Goal: Task Accomplishment & Management: Complete application form

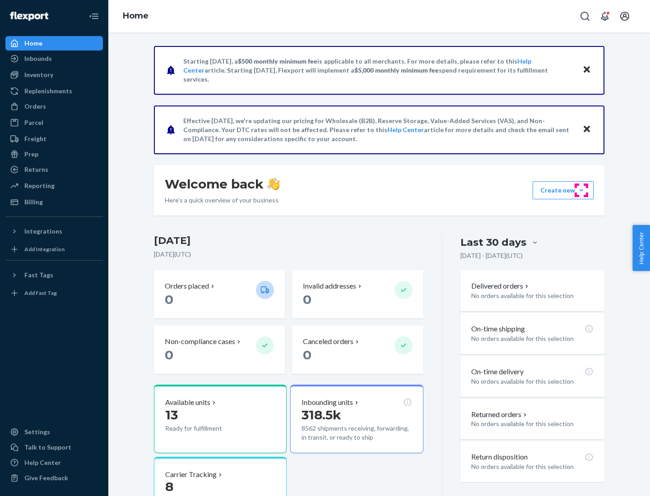
click at [581, 190] on button "Create new Create new inbound Create new order Create new product" at bounding box center [562, 190] width 61 height 18
click at [54, 59] on div "Inbounds" at bounding box center [54, 58] width 96 height 13
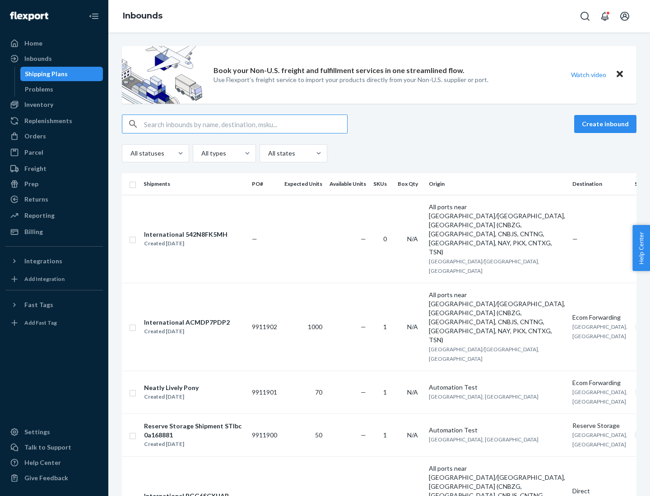
click at [606, 124] on button "Create inbound" at bounding box center [605, 124] width 62 height 18
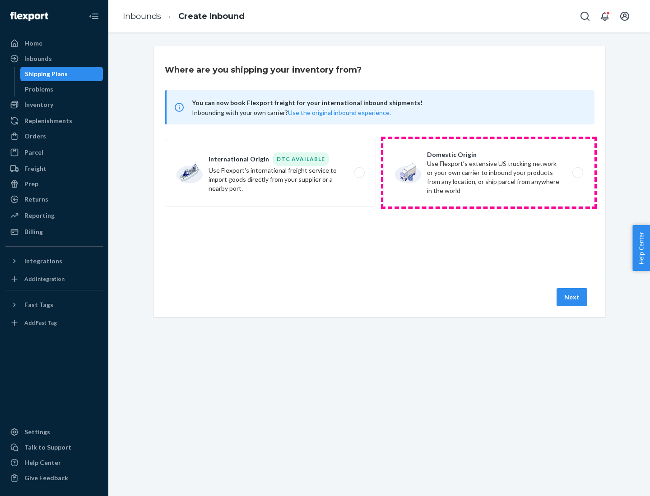
click at [489, 173] on label "Domestic Origin Use Flexport’s extensive US trucking network or your own carrie…" at bounding box center [488, 173] width 211 height 68
click at [577, 173] on input "Domestic Origin Use Flexport’s extensive US trucking network or your own carrie…" at bounding box center [580, 173] width 6 height 6
radio input "true"
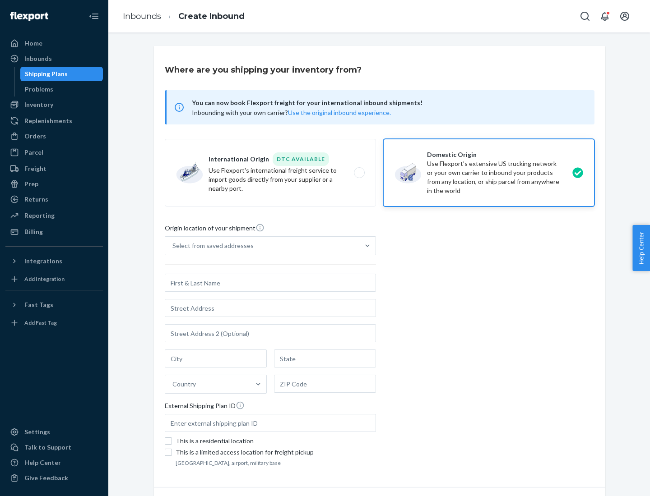
click at [211, 246] on div "Select from saved addresses" at bounding box center [212, 245] width 81 height 9
click at [173, 246] on input "Select from saved addresses" at bounding box center [172, 245] width 1 height 9
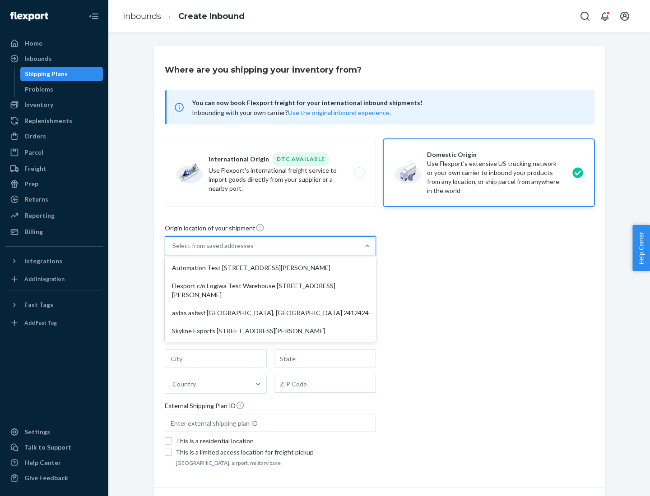
scroll to position [4, 0]
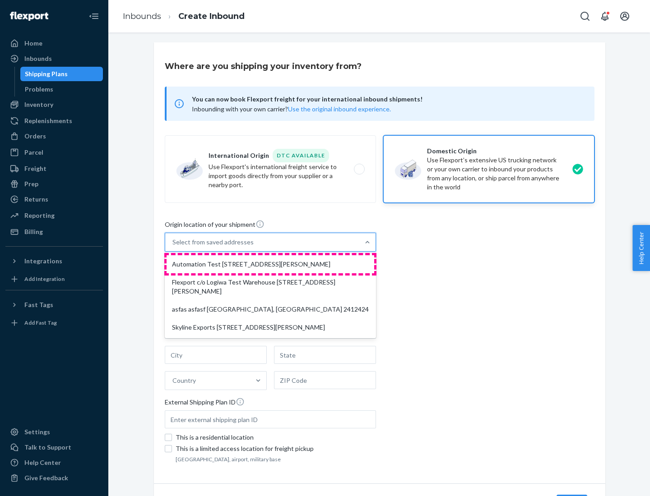
click at [270, 264] on div "Automation Test [STREET_ADDRESS][PERSON_NAME]" at bounding box center [271, 264] width 208 height 18
click at [173, 247] on input "option Automation Test [STREET_ADDRESS][PERSON_NAME] focused, 1 of 4. 4 results…" at bounding box center [172, 242] width 1 height 9
type input "Automation Test"
type input "[STREET_ADDRESS][PERSON_NAME]"
type input "9th Floor"
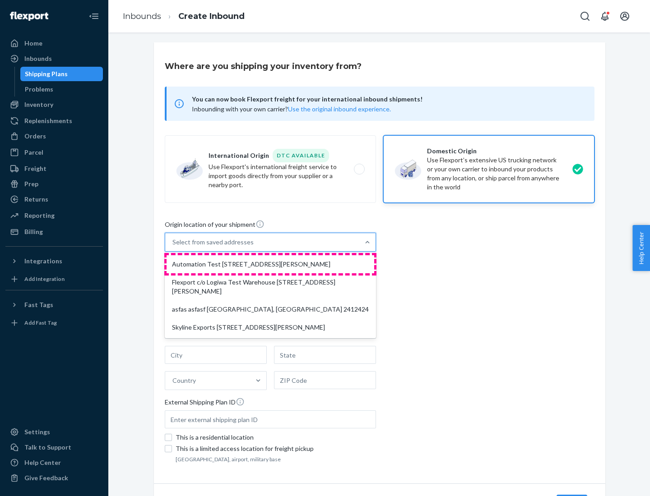
type input "[GEOGRAPHIC_DATA]"
type input "CA"
type input "94104"
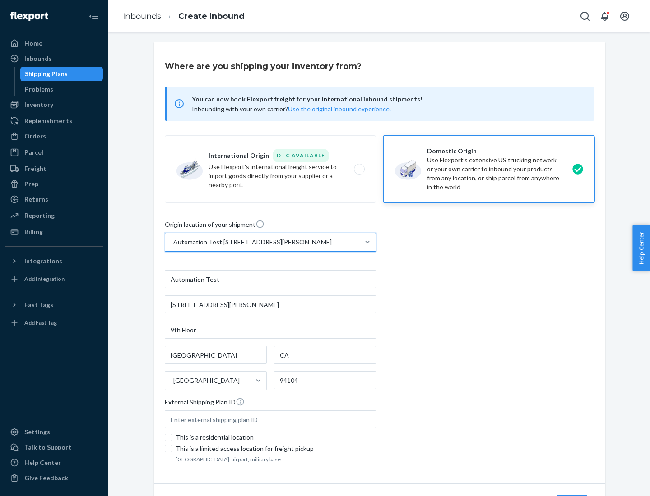
scroll to position [53, 0]
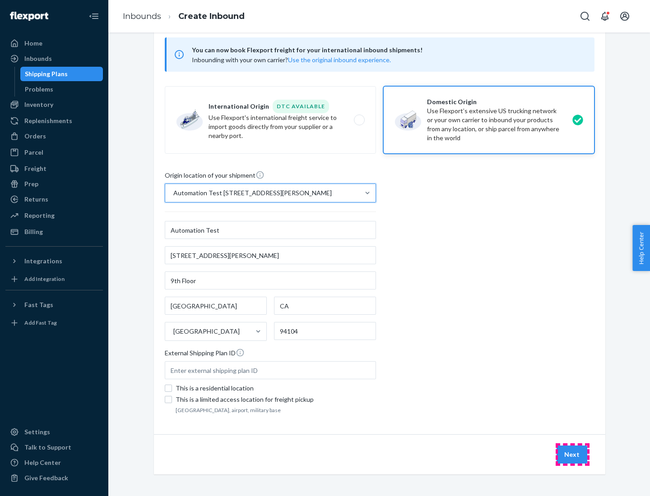
click at [572, 455] on button "Next" at bounding box center [571, 455] width 31 height 18
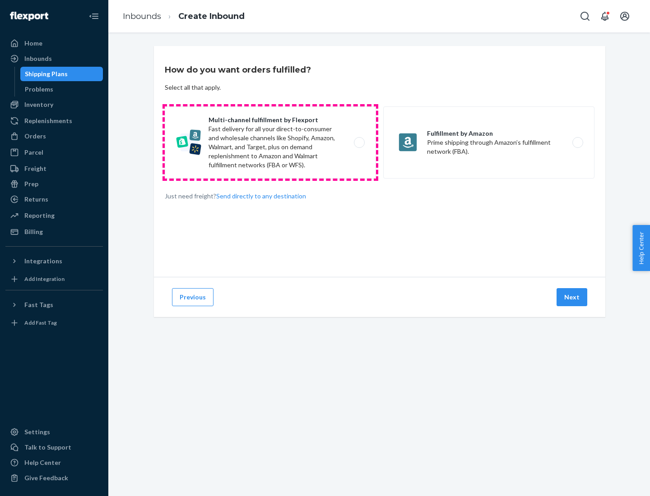
click at [270, 143] on label "Multi-channel fulfillment by Flexport Fast delivery for all your direct-to-cons…" at bounding box center [270, 142] width 211 height 72
click at [359, 143] on input "Multi-channel fulfillment by Flexport Fast delivery for all your direct-to-cons…" at bounding box center [362, 143] width 6 height 6
radio input "true"
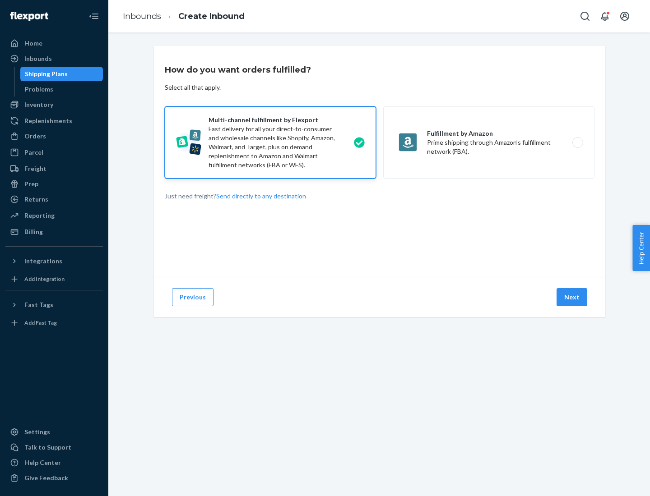
click at [572, 297] on button "Next" at bounding box center [571, 297] width 31 height 18
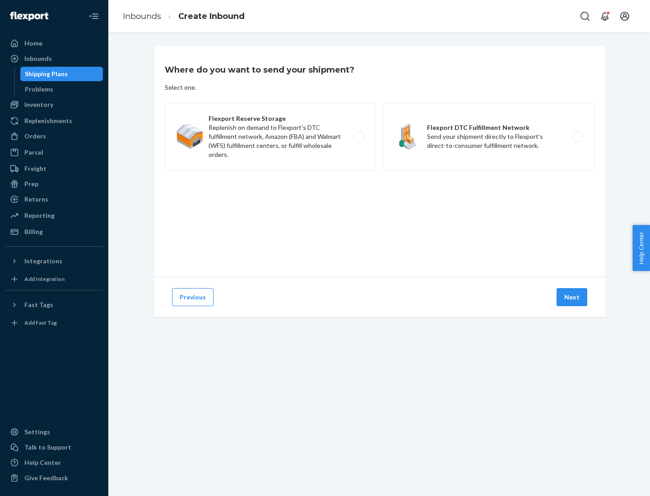
click at [489, 137] on label "Flexport DTC Fulfillment Network Send your shipment directly to Flexport's dire…" at bounding box center [488, 137] width 211 height 68
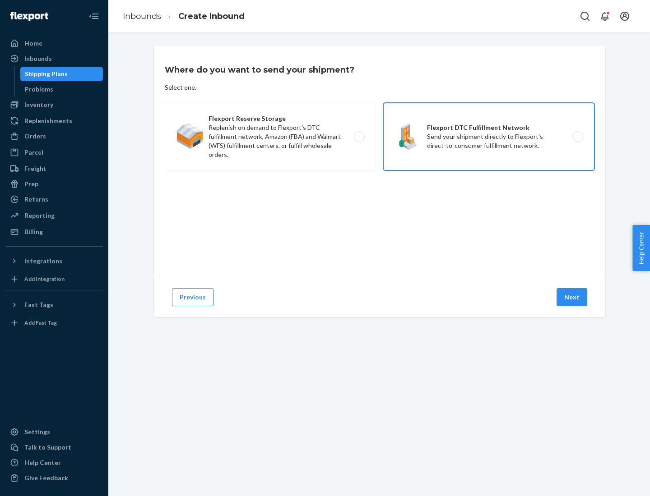
click at [577, 137] on input "Flexport DTC Fulfillment Network Send your shipment directly to Flexport's dire…" at bounding box center [580, 137] width 6 height 6
radio input "true"
click at [572, 297] on button "Next" at bounding box center [571, 297] width 31 height 18
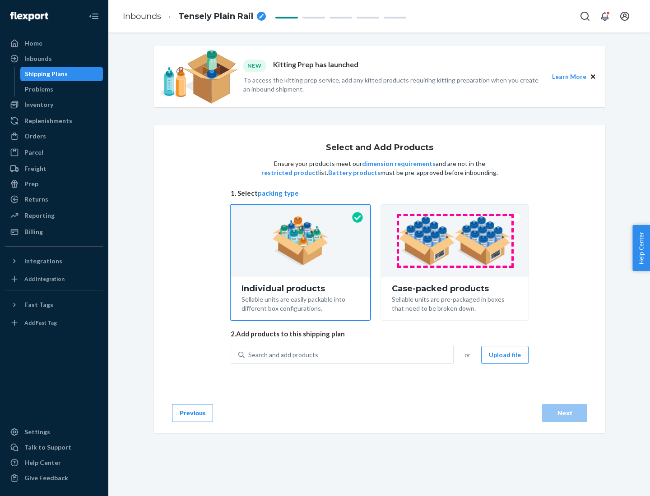
click at [455, 241] on img at bounding box center [454, 241] width 112 height 50
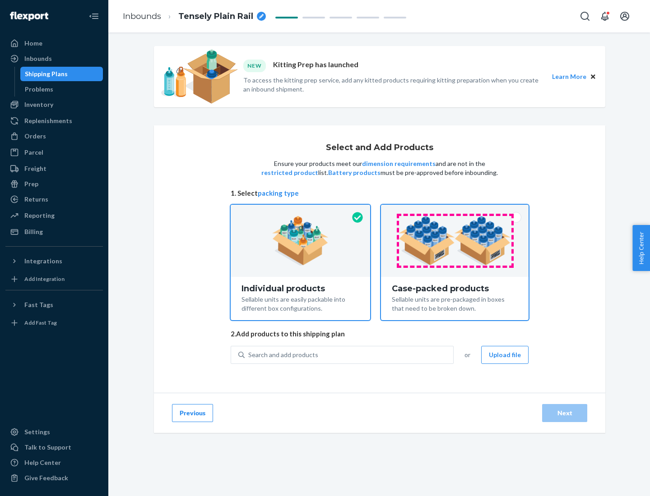
click at [455, 211] on input "Case-packed products Sellable units are pre-packaged in boxes that need to be b…" at bounding box center [455, 208] width 6 height 6
radio input "true"
radio input "false"
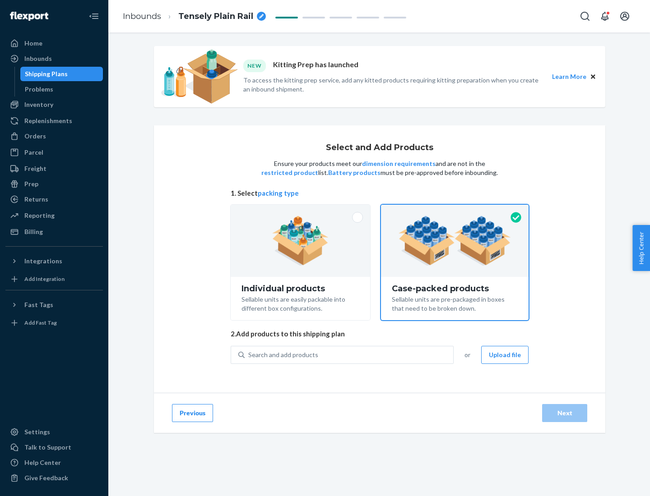
click at [349, 355] on div "Search and add products" at bounding box center [349, 355] width 208 height 16
click at [249, 355] on input "Search and add products" at bounding box center [248, 355] width 1 height 9
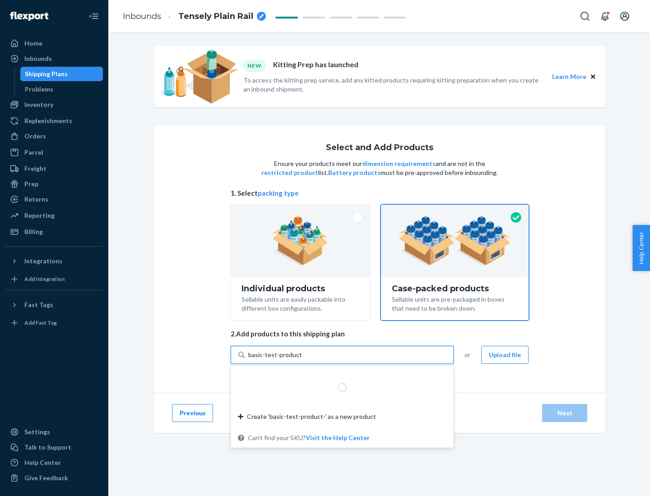
type input "basic-test-product-1"
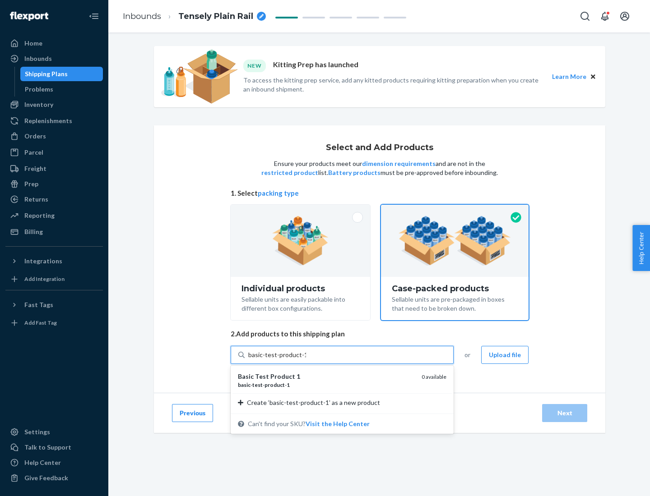
click at [326, 385] on div "basic - test - product - 1" at bounding box center [326, 385] width 176 height 8
click at [306, 360] on input "basic-test-product-1" at bounding box center [277, 355] width 58 height 9
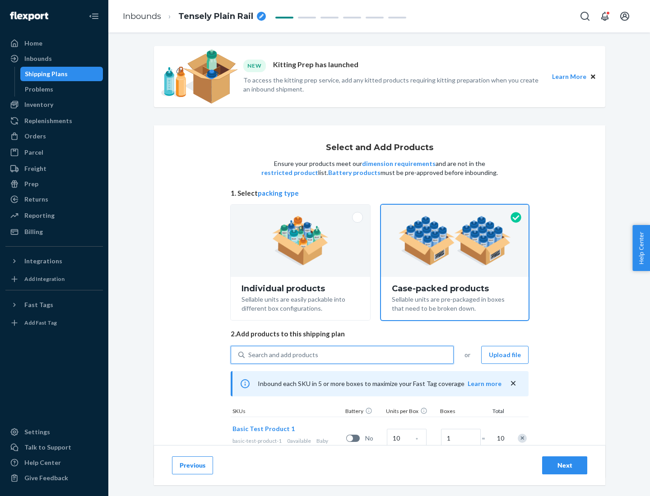
scroll to position [32, 0]
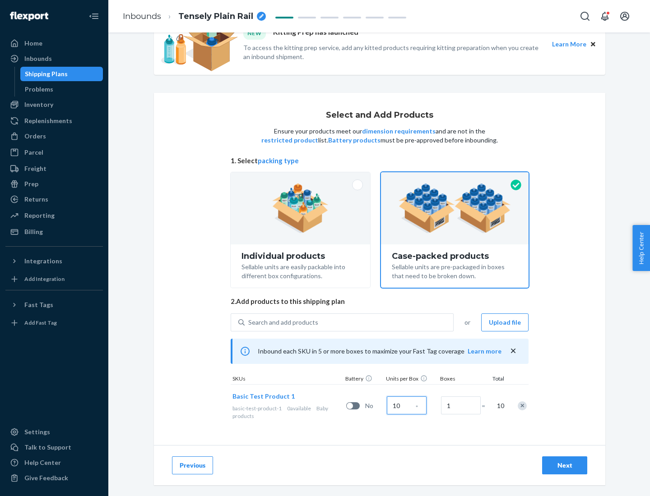
type input "10"
type input "7"
click at [564, 466] on div "Next" at bounding box center [565, 465] width 30 height 9
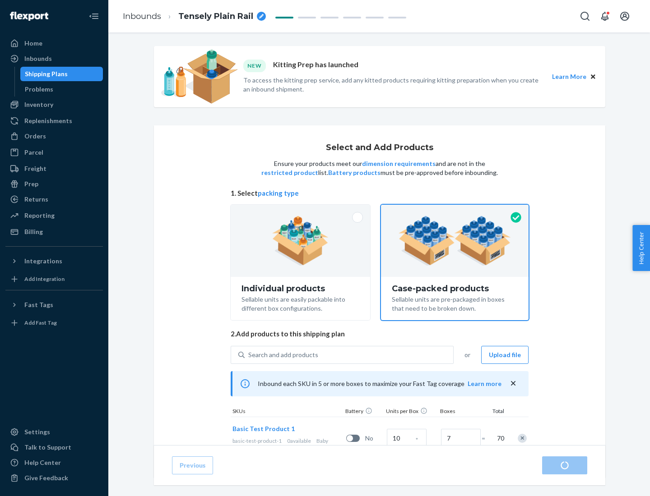
radio input "true"
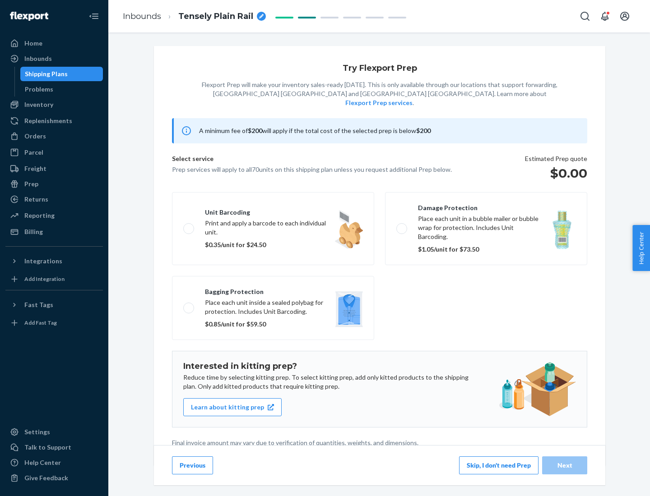
scroll to position [2, 0]
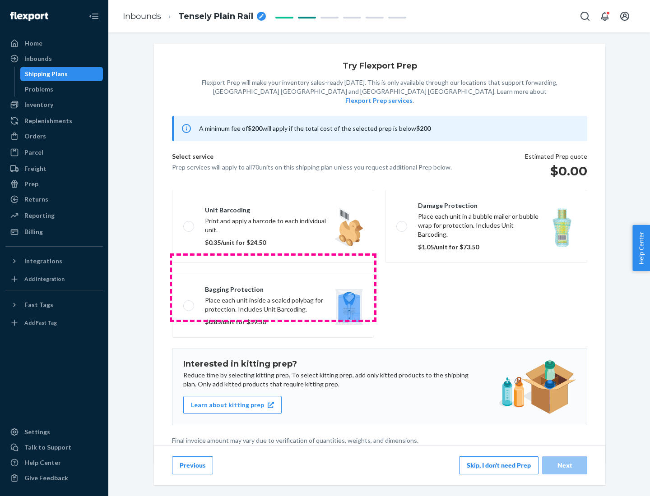
click at [273, 287] on label "Bagging protection Place each unit inside a sealed polybag for protection. Incl…" at bounding box center [273, 306] width 202 height 64
click at [189, 303] on input "Bagging protection Place each unit inside a sealed polybag for protection. Incl…" at bounding box center [186, 306] width 6 height 6
checkbox input "true"
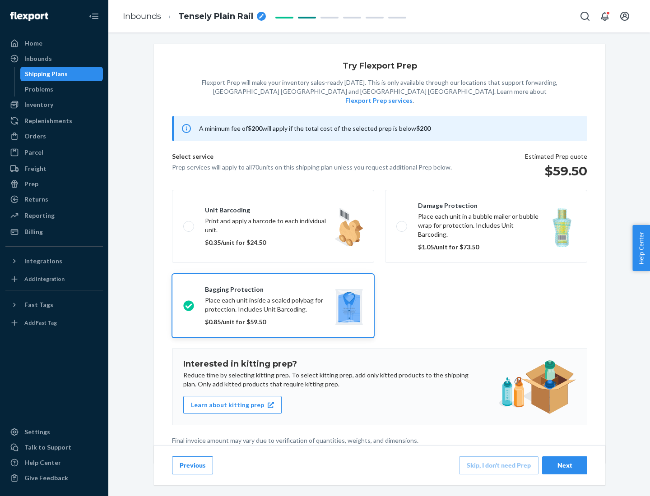
click at [564, 465] on div "Next" at bounding box center [565, 465] width 30 height 9
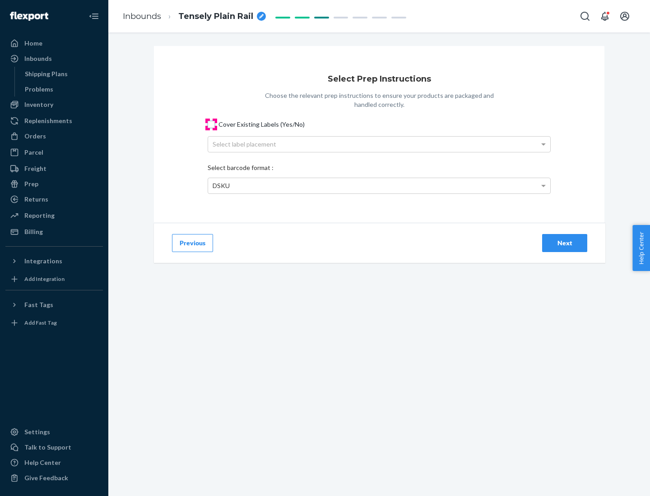
click at [211, 124] on input "Cover Existing Labels (Yes/No)" at bounding box center [211, 124] width 7 height 7
checkbox input "true"
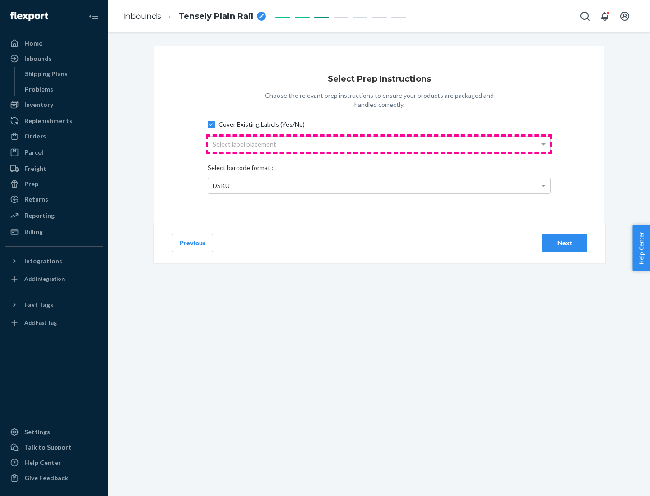
click at [379, 144] on div "Select label placement" at bounding box center [379, 144] width 342 height 15
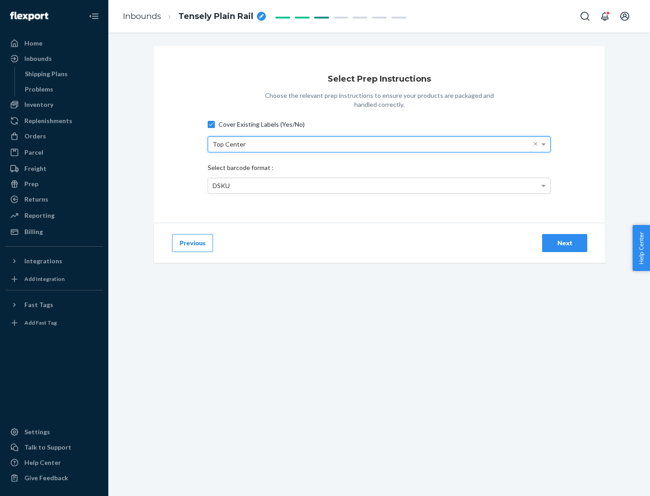
click at [379, 185] on div "DSKU" at bounding box center [379, 185] width 342 height 15
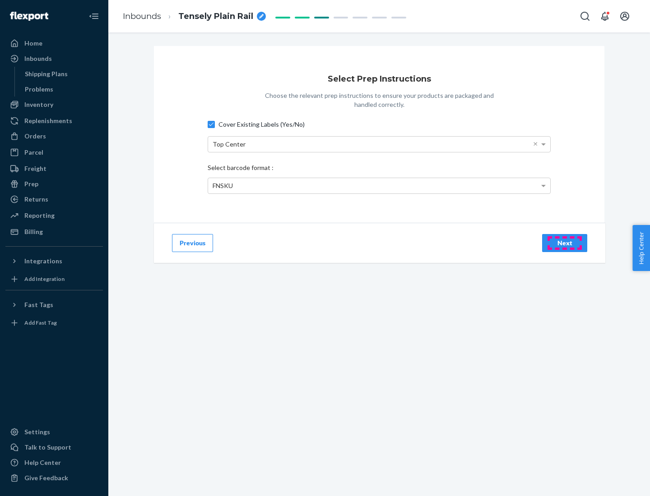
click at [564, 243] on div "Next" at bounding box center [565, 243] width 30 height 9
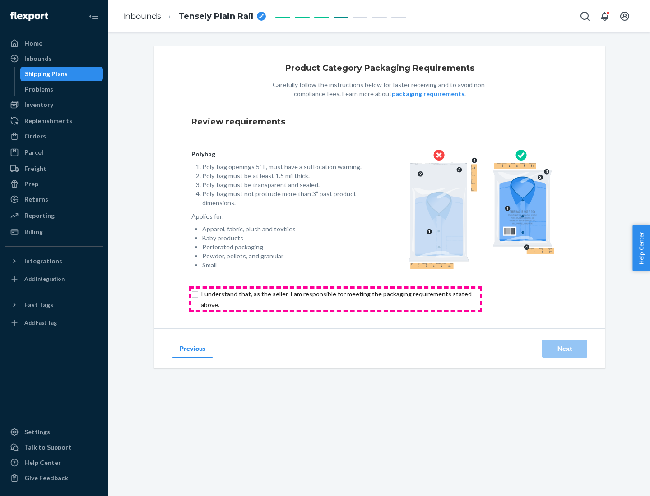
click at [335, 299] on input "checkbox" at bounding box center [341, 300] width 300 height 22
checkbox input "true"
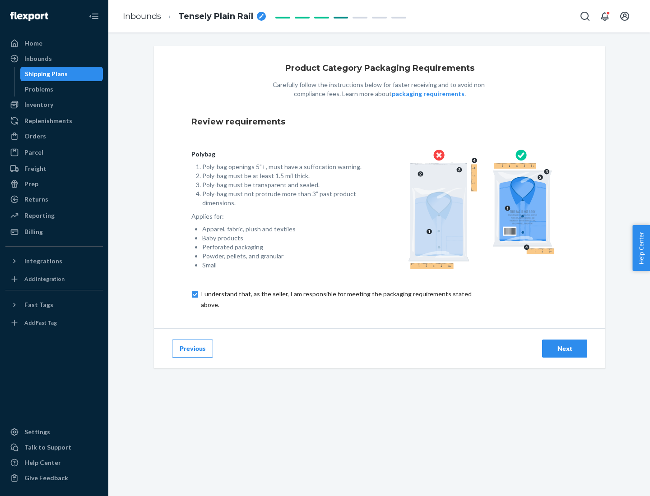
click at [564, 348] on div "Next" at bounding box center [565, 348] width 30 height 9
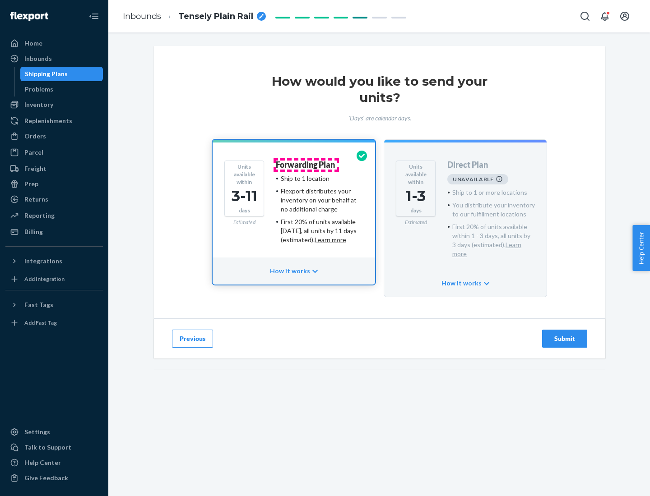
click at [306, 165] on h4 "Forwarding Plan" at bounding box center [305, 165] width 59 height 9
click at [564, 334] on div "Submit" at bounding box center [565, 338] width 30 height 9
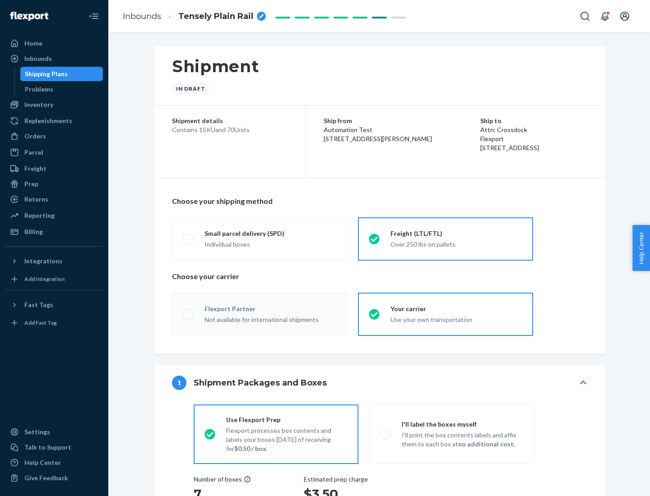
radio input "true"
radio input "false"
radio input "true"
radio input "false"
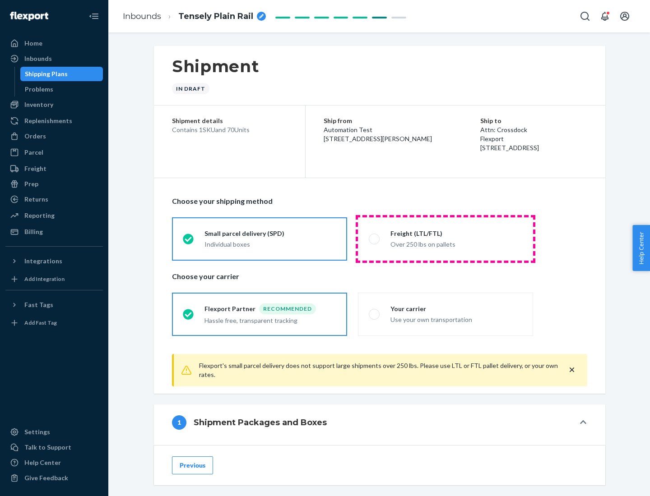
click at [445, 239] on div "Over 250 lbs on pallets" at bounding box center [456, 243] width 132 height 11
click at [375, 239] on input "Freight (LTL/FTL) Over 250 lbs on pallets" at bounding box center [372, 239] width 6 height 6
radio input "true"
radio input "false"
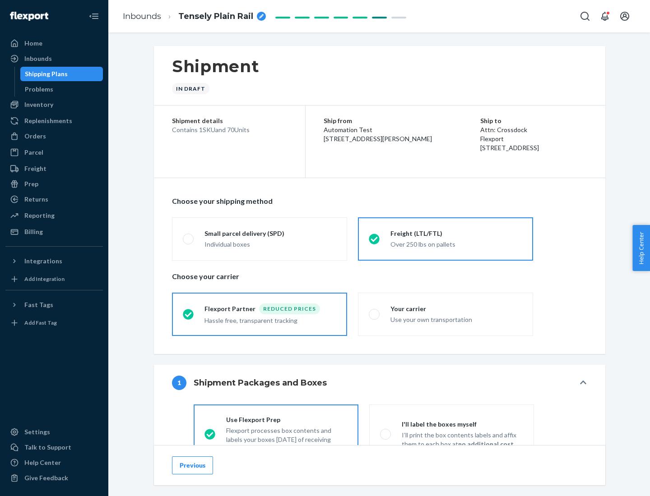
scroll to position [50, 0]
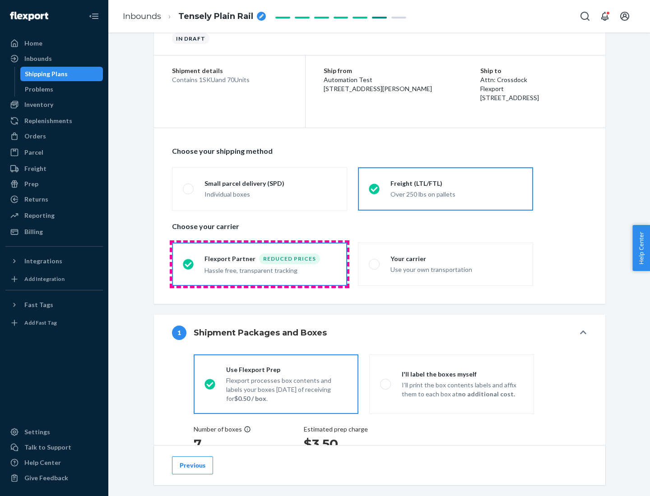
click at [259, 264] on div "Hassle free, transparent tracking" at bounding box center [270, 269] width 132 height 11
click at [189, 264] on input "Flexport Partner Reduced prices Hassle free, transparent tracking" at bounding box center [186, 264] width 6 height 6
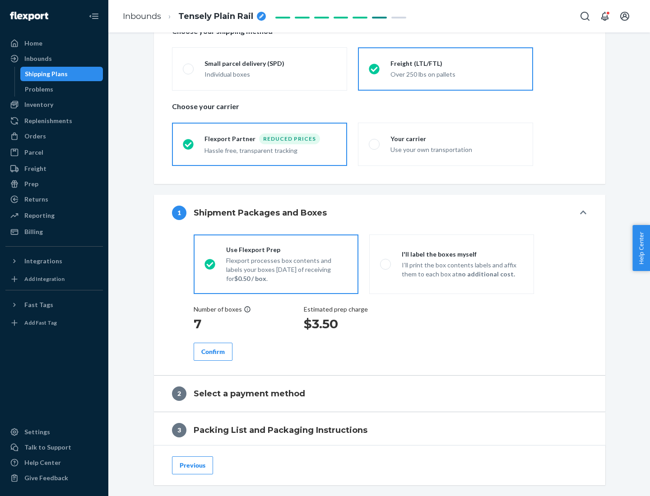
click at [451, 264] on p "I’ll print the box contents labels and affix them to each box at no additional …" at bounding box center [462, 270] width 121 height 18
click at [386, 264] on input "I'll label the boxes myself I’ll print the box contents labels and affix them t…" at bounding box center [383, 264] width 6 height 6
radio input "true"
radio input "false"
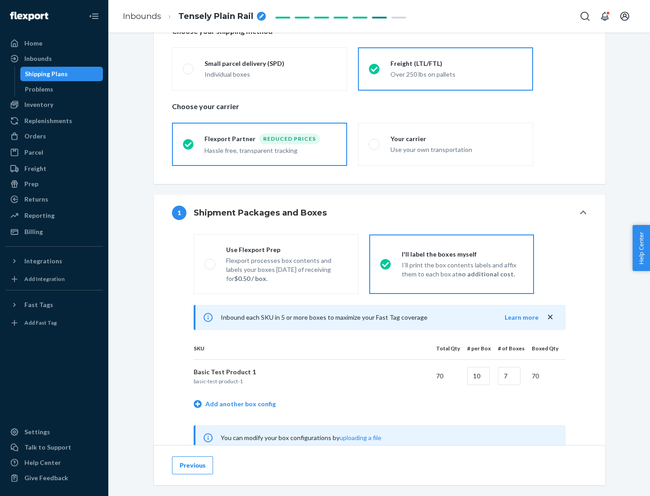
scroll to position [282, 0]
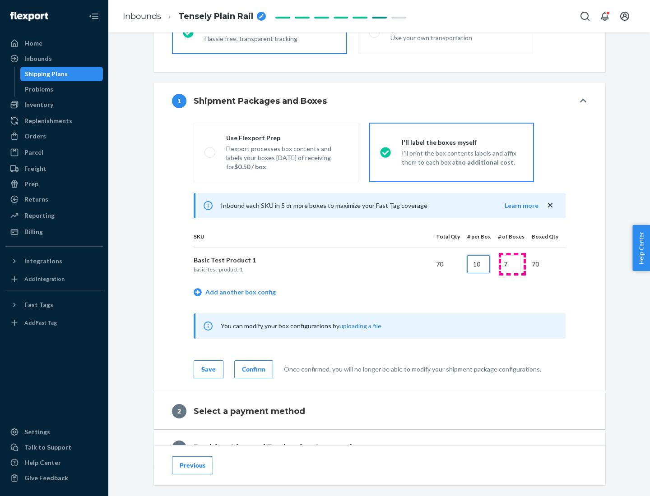
type input "10"
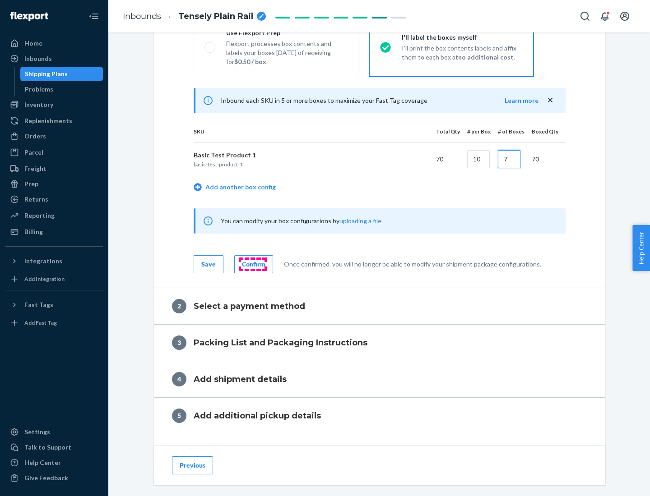
type input "7"
click at [252, 264] on div "Confirm" at bounding box center [253, 264] width 23 height 9
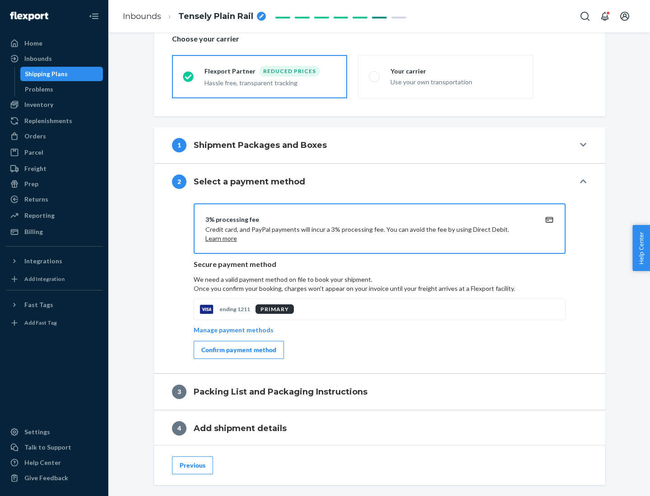
scroll to position [324, 0]
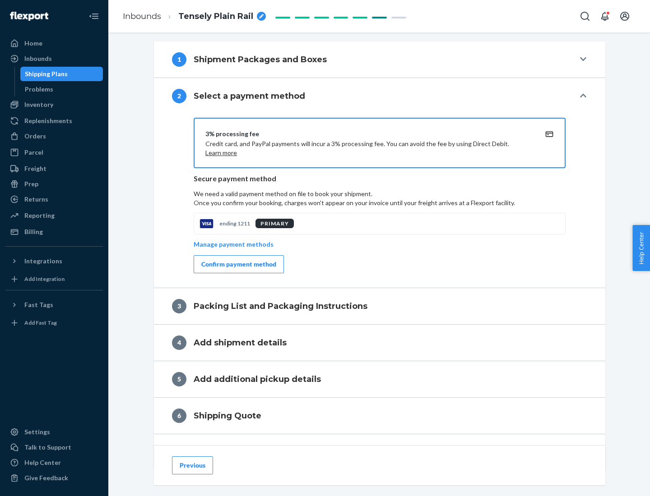
click at [238, 264] on div "Confirm payment method" at bounding box center [238, 264] width 75 height 9
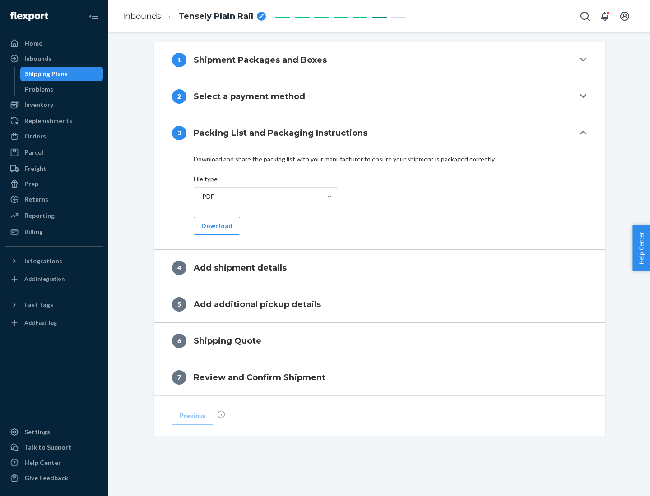
scroll to position [285, 0]
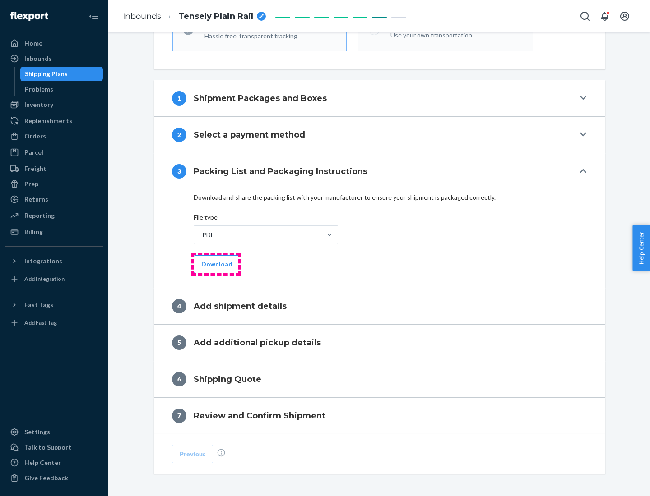
click at [216, 264] on button "Download" at bounding box center [217, 264] width 46 height 18
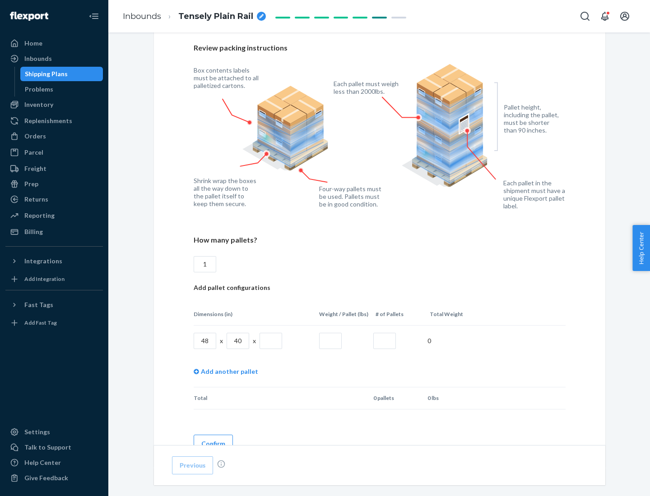
scroll to position [619, 0]
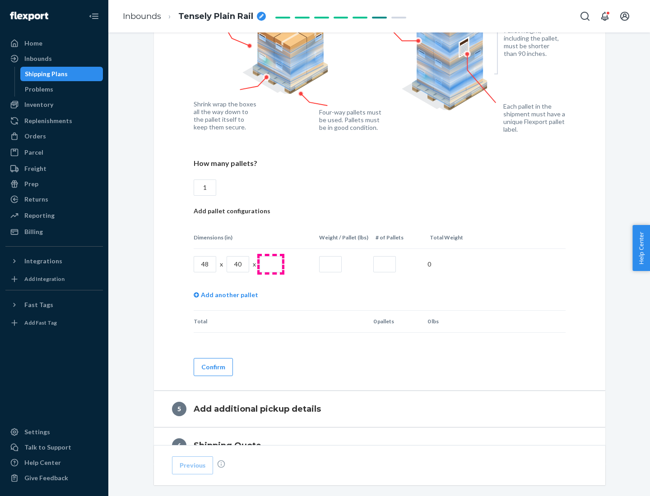
type input "1"
type input "40"
type input "200"
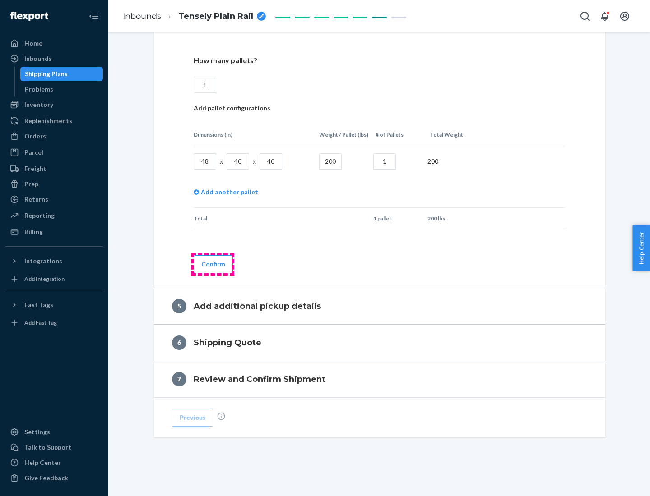
type input "1"
click at [213, 264] on button "Confirm" at bounding box center [213, 264] width 39 height 18
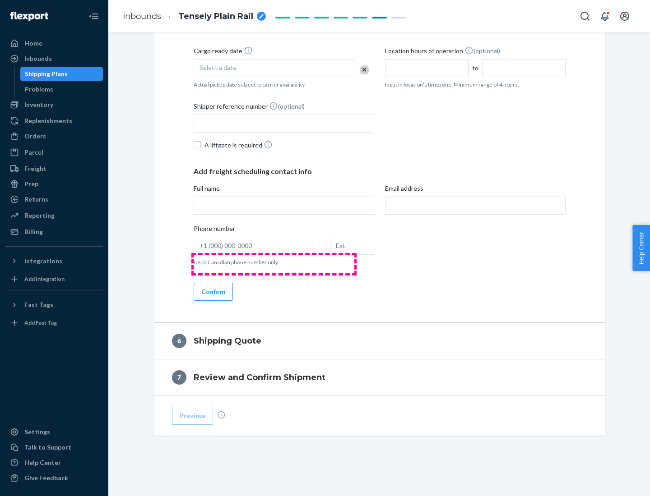
scroll to position [309, 0]
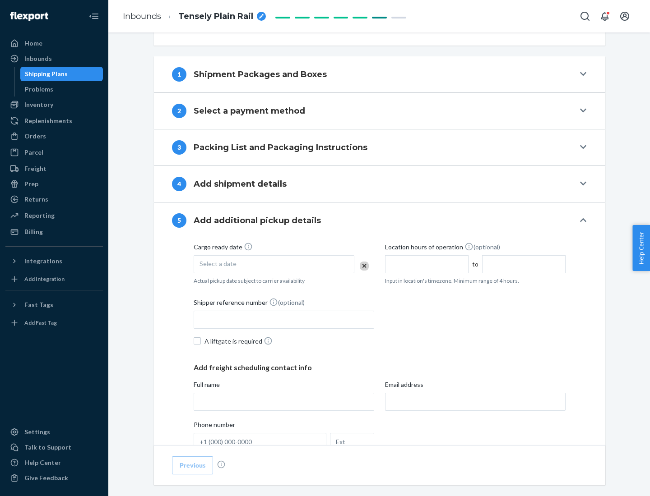
click at [274, 264] on div "Select a date" at bounding box center [274, 264] width 161 height 18
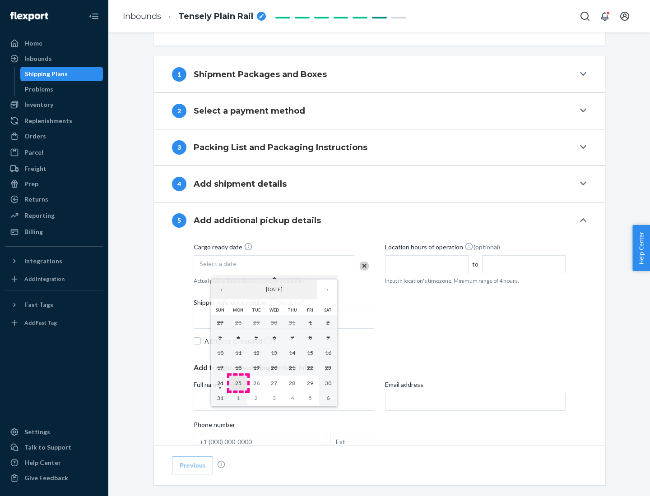
click at [238, 383] on abbr "25" at bounding box center [238, 383] width 6 height 7
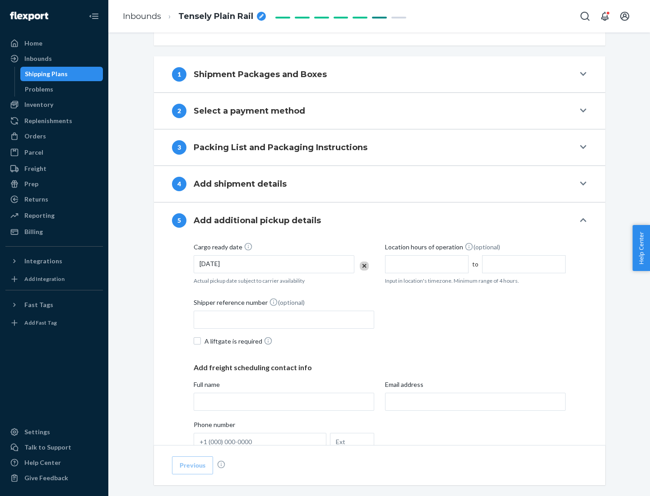
scroll to position [446, 0]
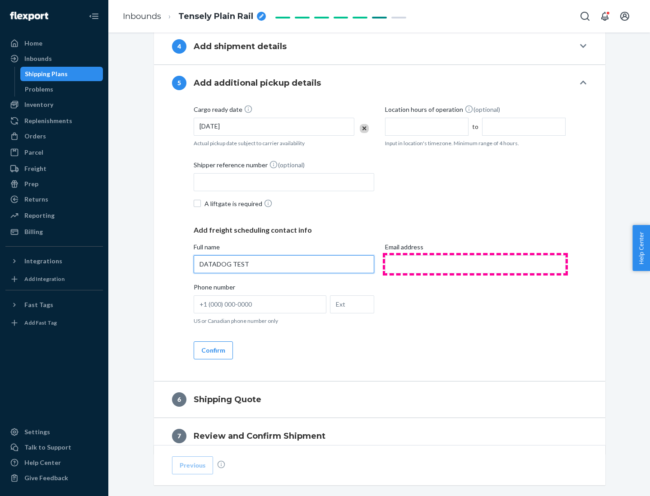
type input "DATADOG TEST"
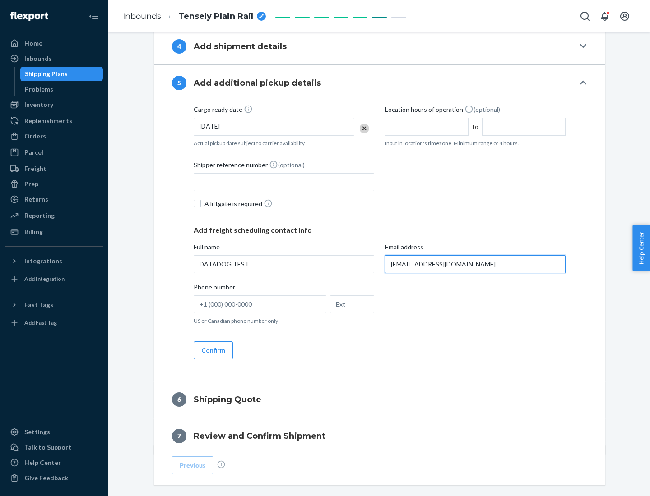
scroll to position [486, 0]
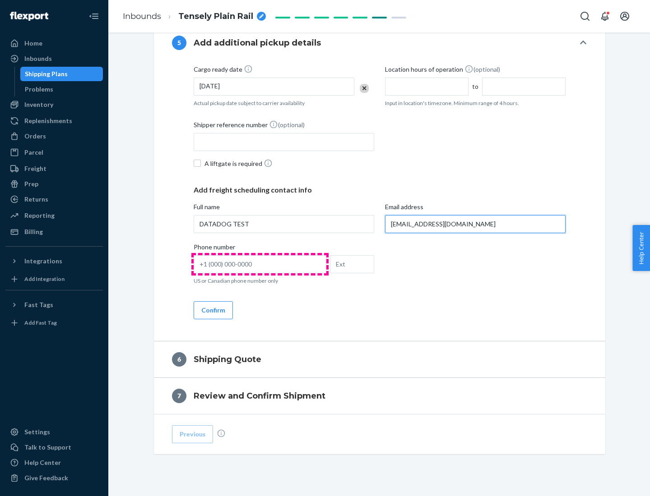
type input "[EMAIL_ADDRESS][DOMAIN_NAME]"
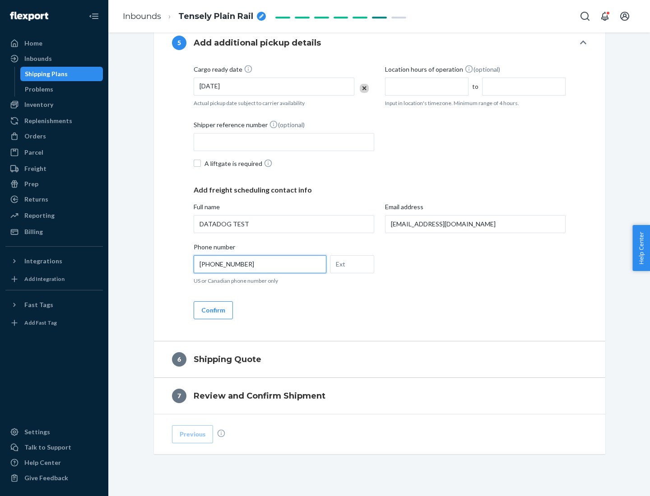
scroll to position [505, 0]
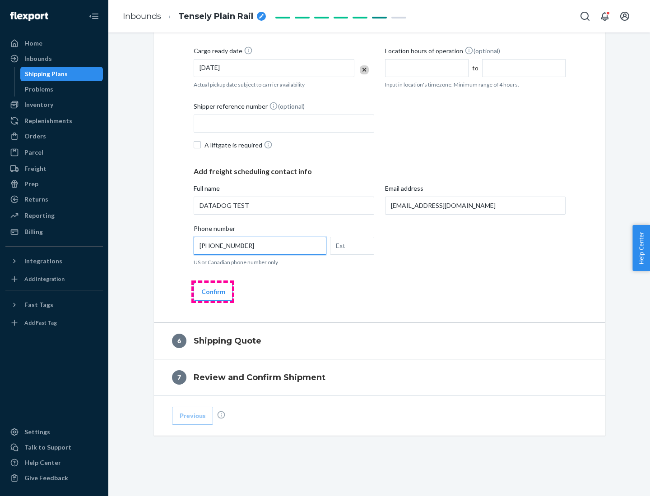
type input "[PHONE_NUMBER]"
click at [213, 291] on button "Confirm" at bounding box center [213, 292] width 39 height 18
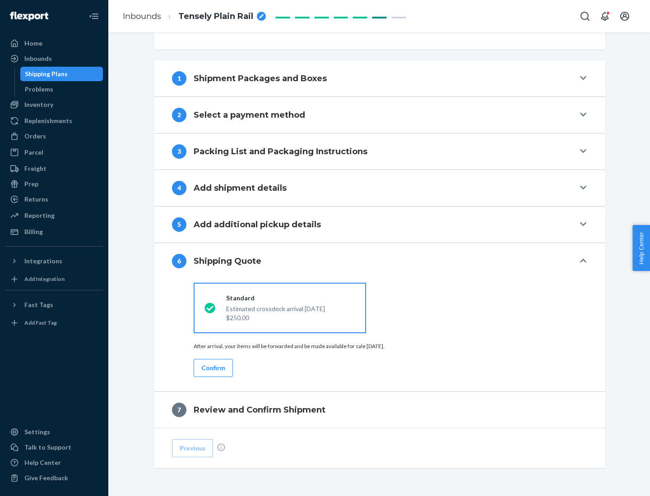
scroll to position [337, 0]
